Goal: Check status: Check status

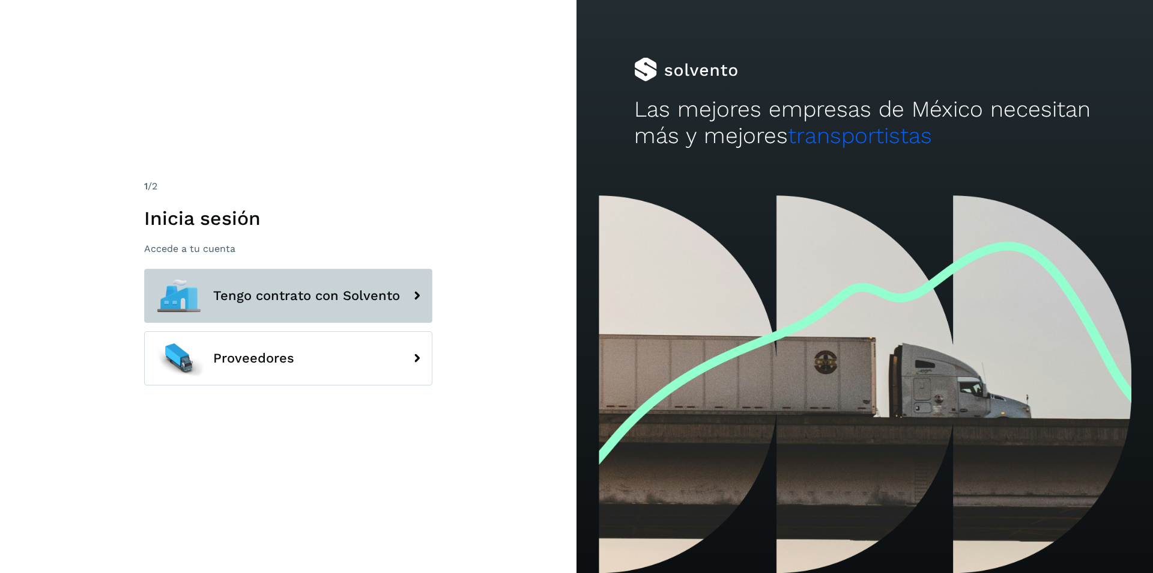
click at [327, 294] on span "Tengo contrato con Solvento" at bounding box center [306, 295] width 187 height 14
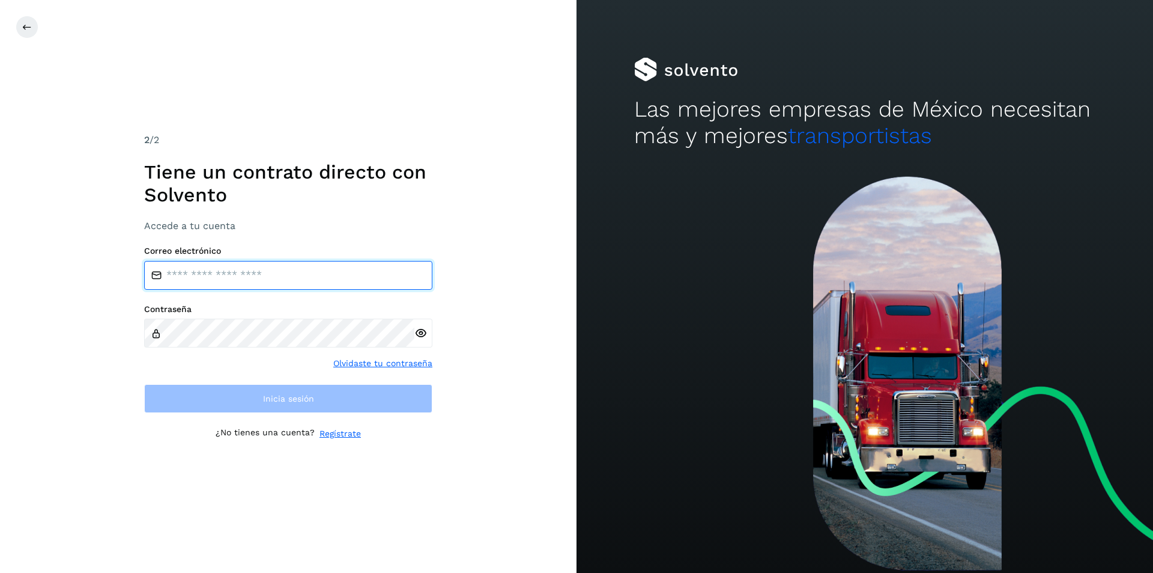
click at [297, 284] on input "email" at bounding box center [288, 275] width 288 height 29
type input "**********"
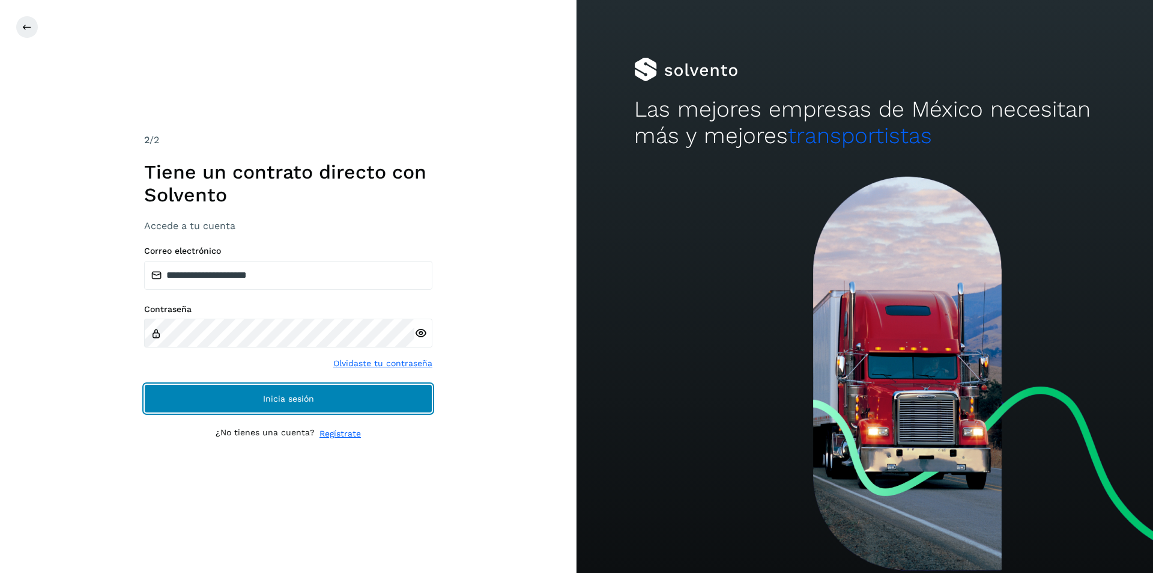
click at [312, 391] on button "Inicia sesión" at bounding box center [288, 398] width 288 height 29
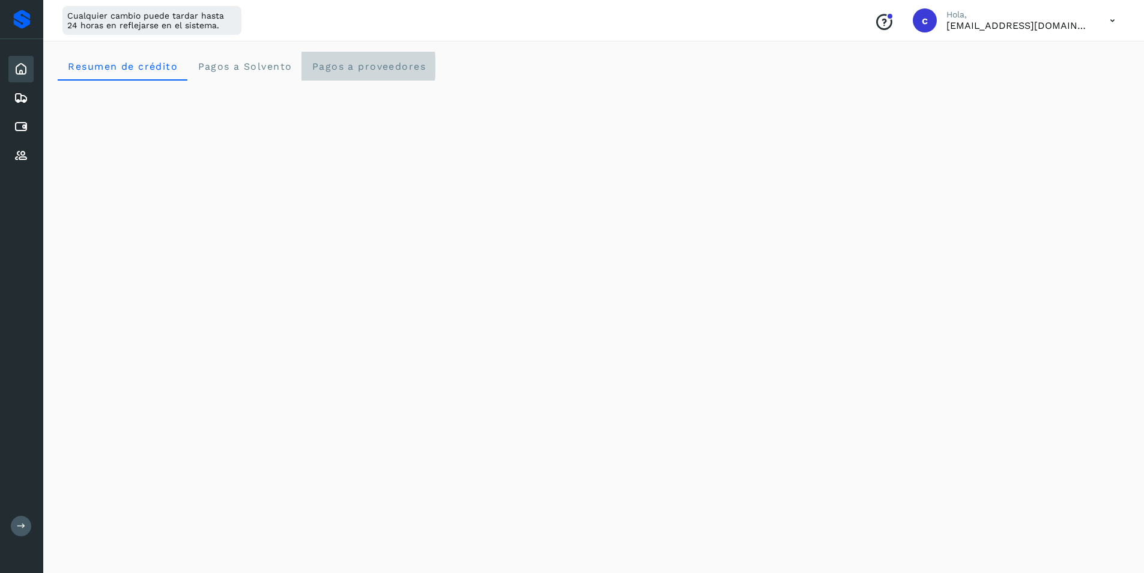
click at [360, 67] on span "Pagos a proveedores" at bounding box center [368, 66] width 115 height 11
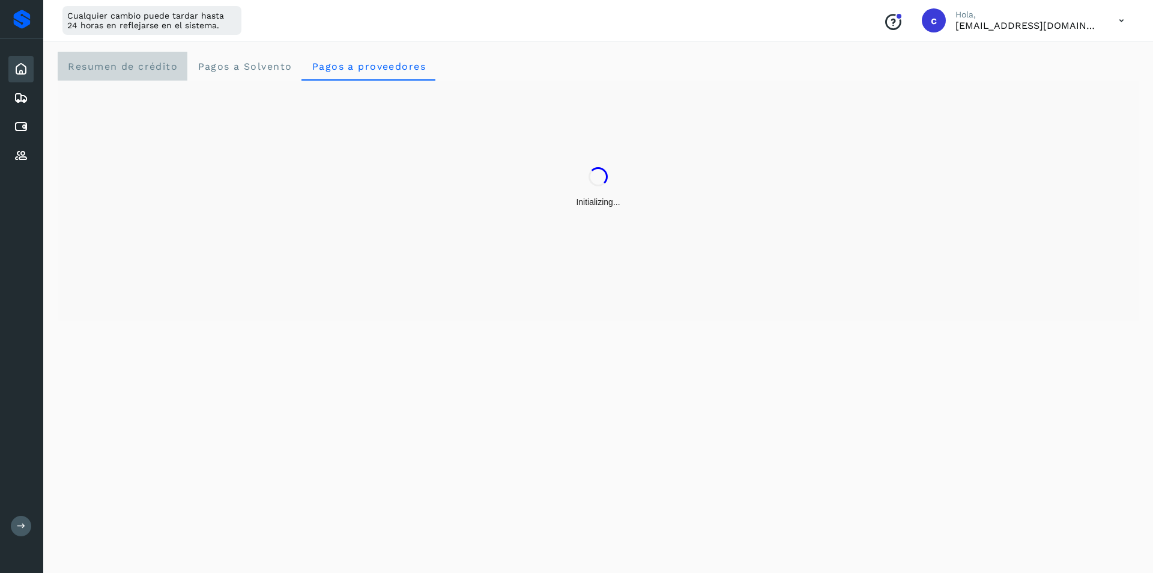
click at [114, 68] on span "Resumen de crédito" at bounding box center [122, 66] width 111 height 11
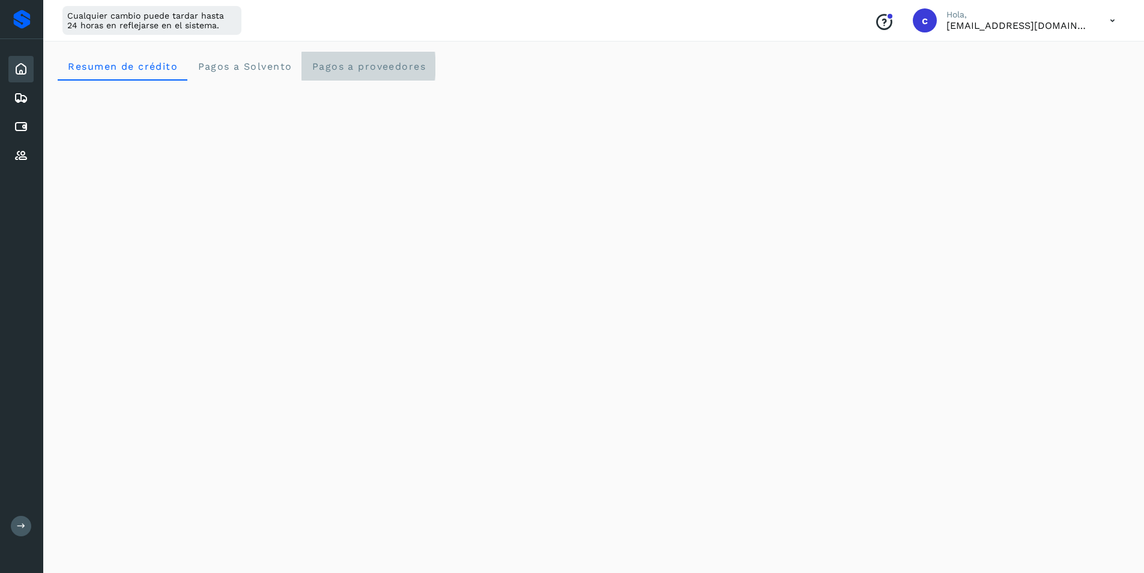
click at [413, 69] on span "Pagos a proveedores" at bounding box center [368, 66] width 115 height 11
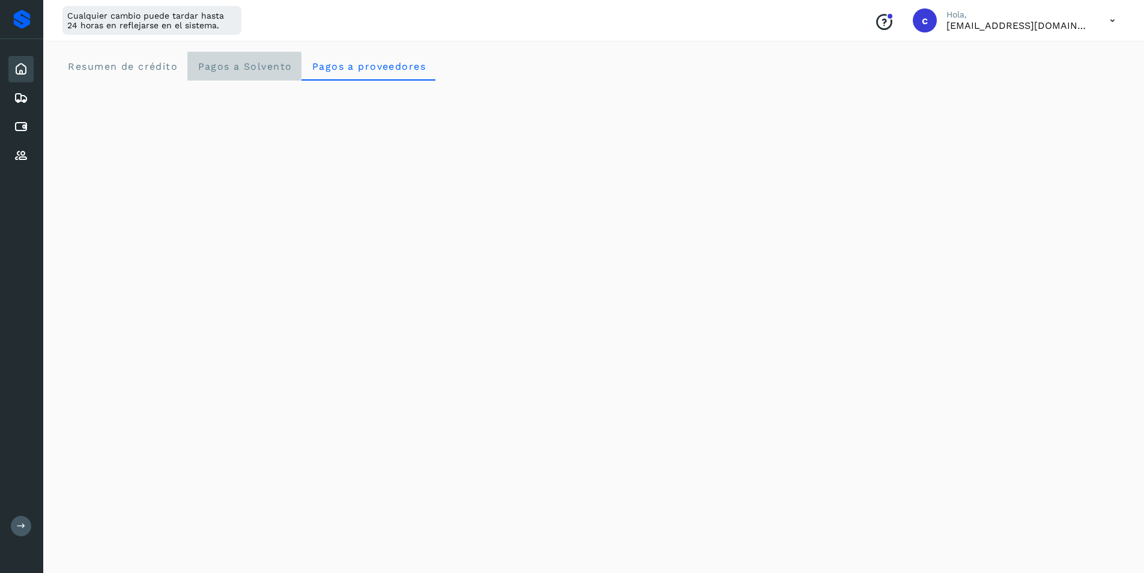
click at [251, 71] on span "Pagos a Solvento" at bounding box center [244, 66] width 95 height 11
click at [399, 73] on proveedores "Pagos a proveedores" at bounding box center [369, 66] width 134 height 29
click at [246, 71] on span "Pagos a Solvento" at bounding box center [244, 66] width 95 height 11
click at [360, 69] on span "Pagos a proveedores" at bounding box center [368, 66] width 115 height 11
